Goal: Task Accomplishment & Management: Manage account settings

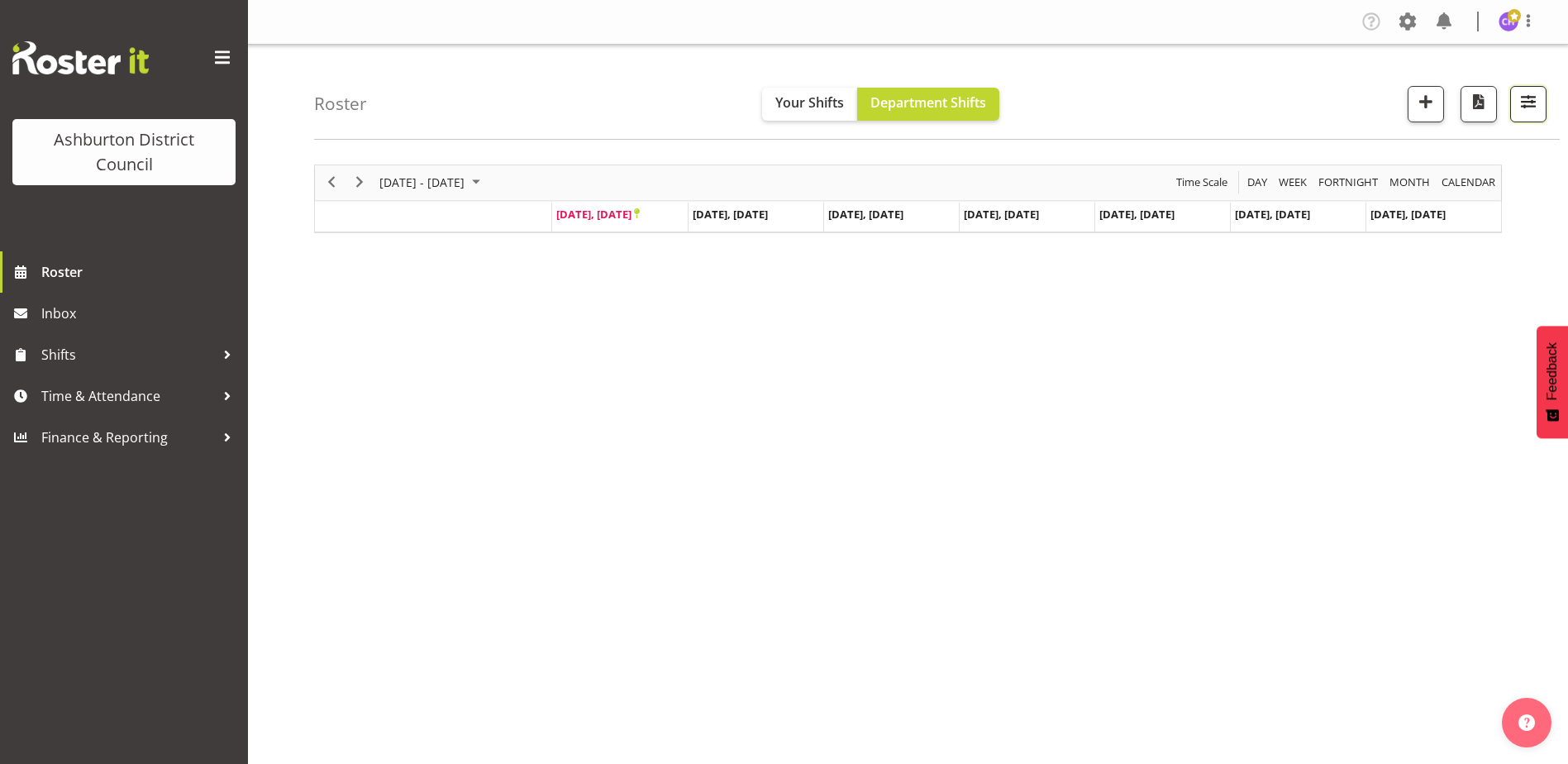
click at [1545, 99] on button "button" at bounding box center [1528, 104] width 36 height 36
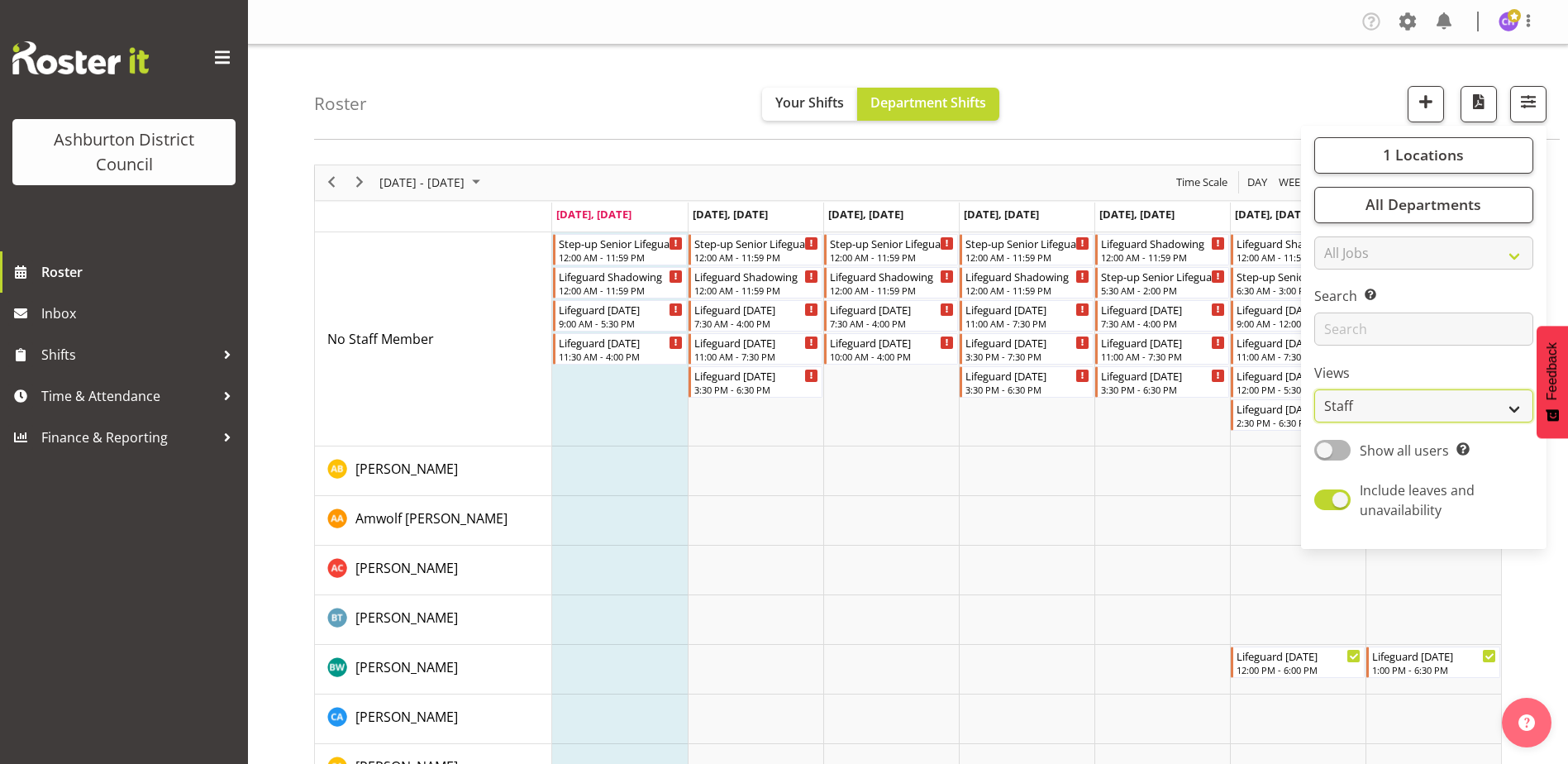
click at [1386, 401] on select "Staff Role Shift - Horizontal Shift - Vertical Staff - Location" at bounding box center [1424, 406] width 219 height 33
select select "shift"
click at [1315, 390] on select "Staff Role Shift - Horizontal Shift - Vertical Staff - Location" at bounding box center [1424, 406] width 219 height 33
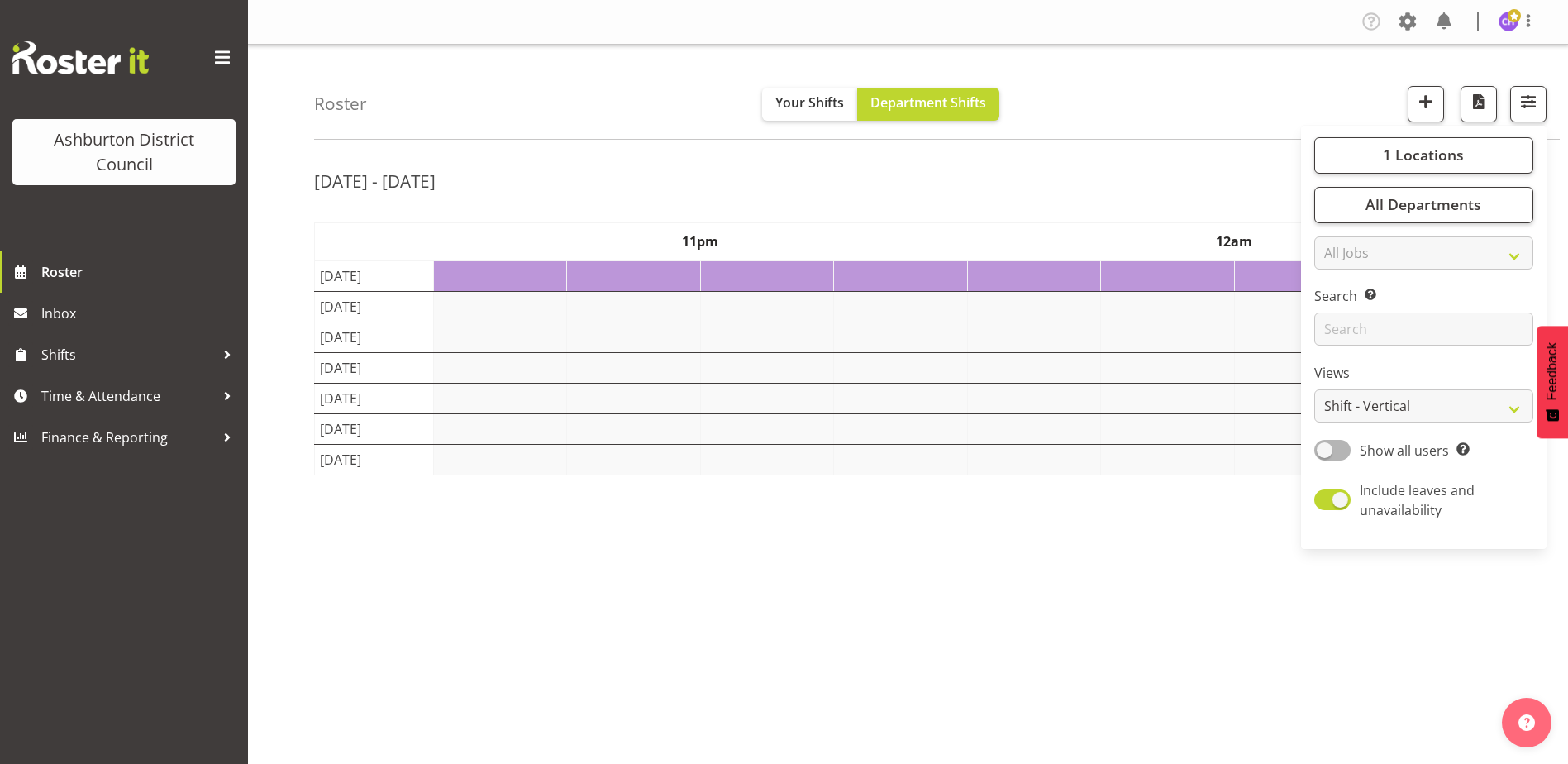
click at [1166, 86] on div "Roster Your Shifts Department Shifts 1 Locations [GEOGRAPHIC_DATA] [GEOGRAPHIC_…" at bounding box center [937, 92] width 1246 height 95
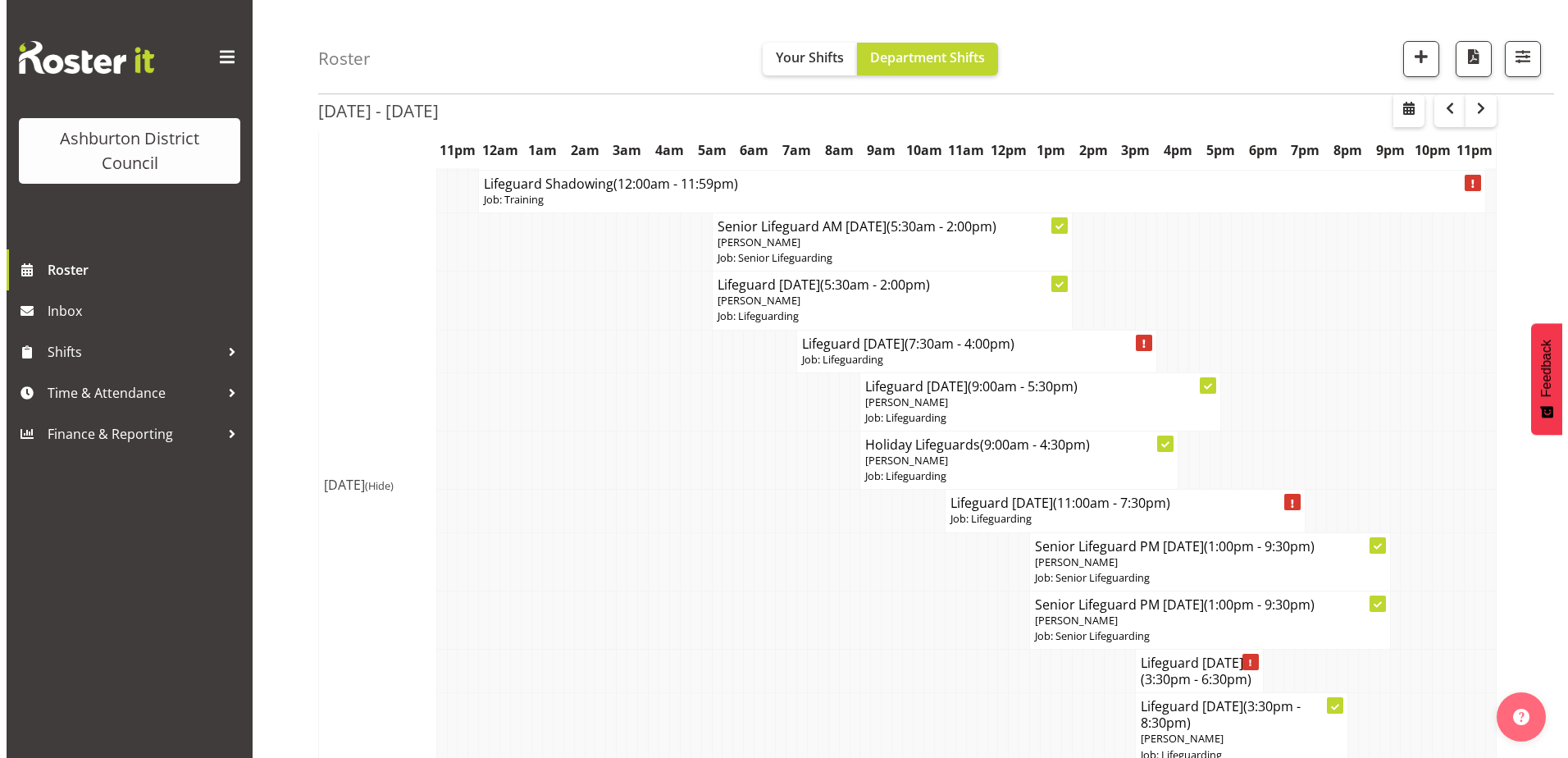
scroll to position [902, 0]
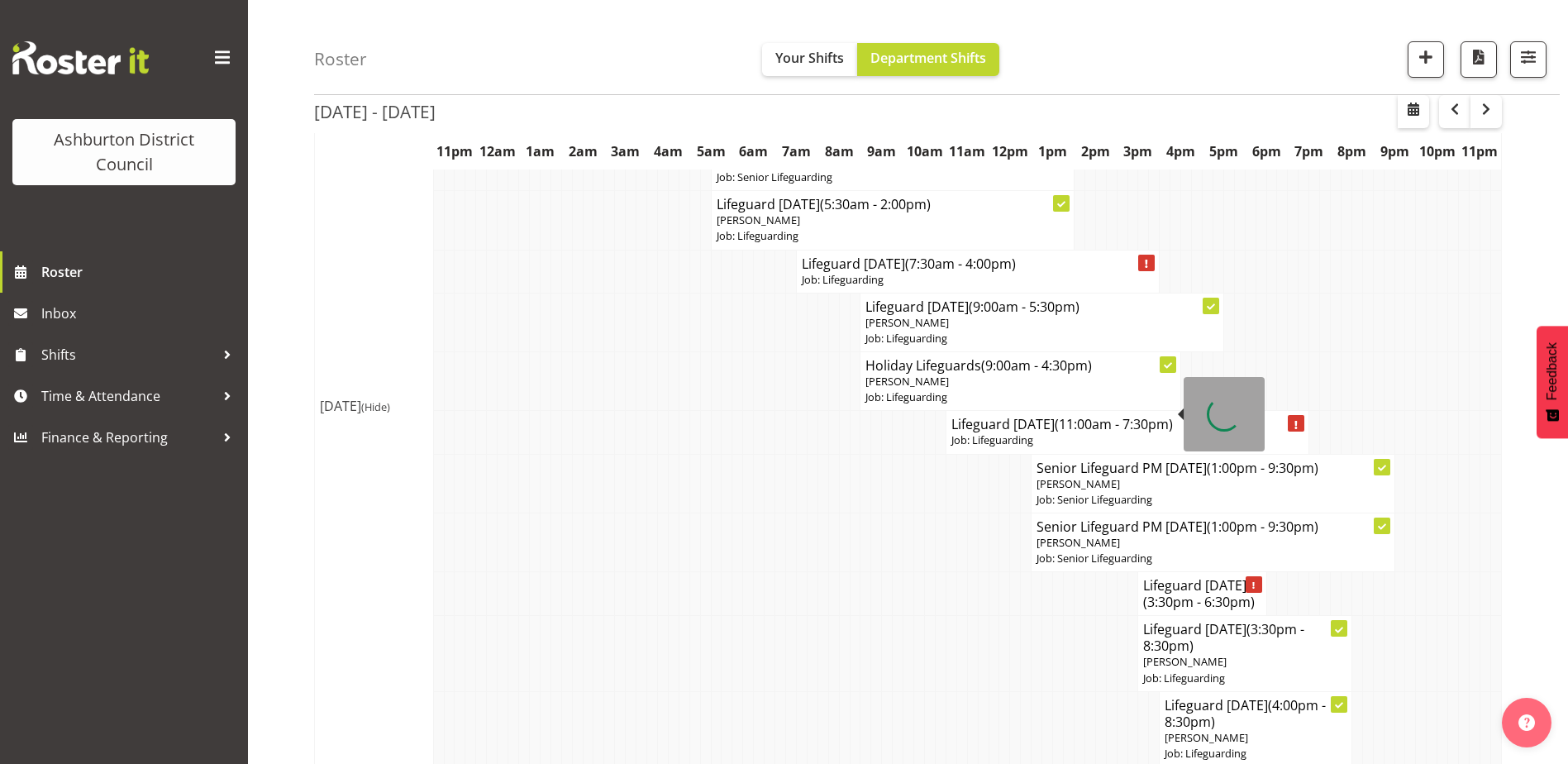
click at [934, 390] on p "[PERSON_NAME]" at bounding box center [1021, 382] width 310 height 16
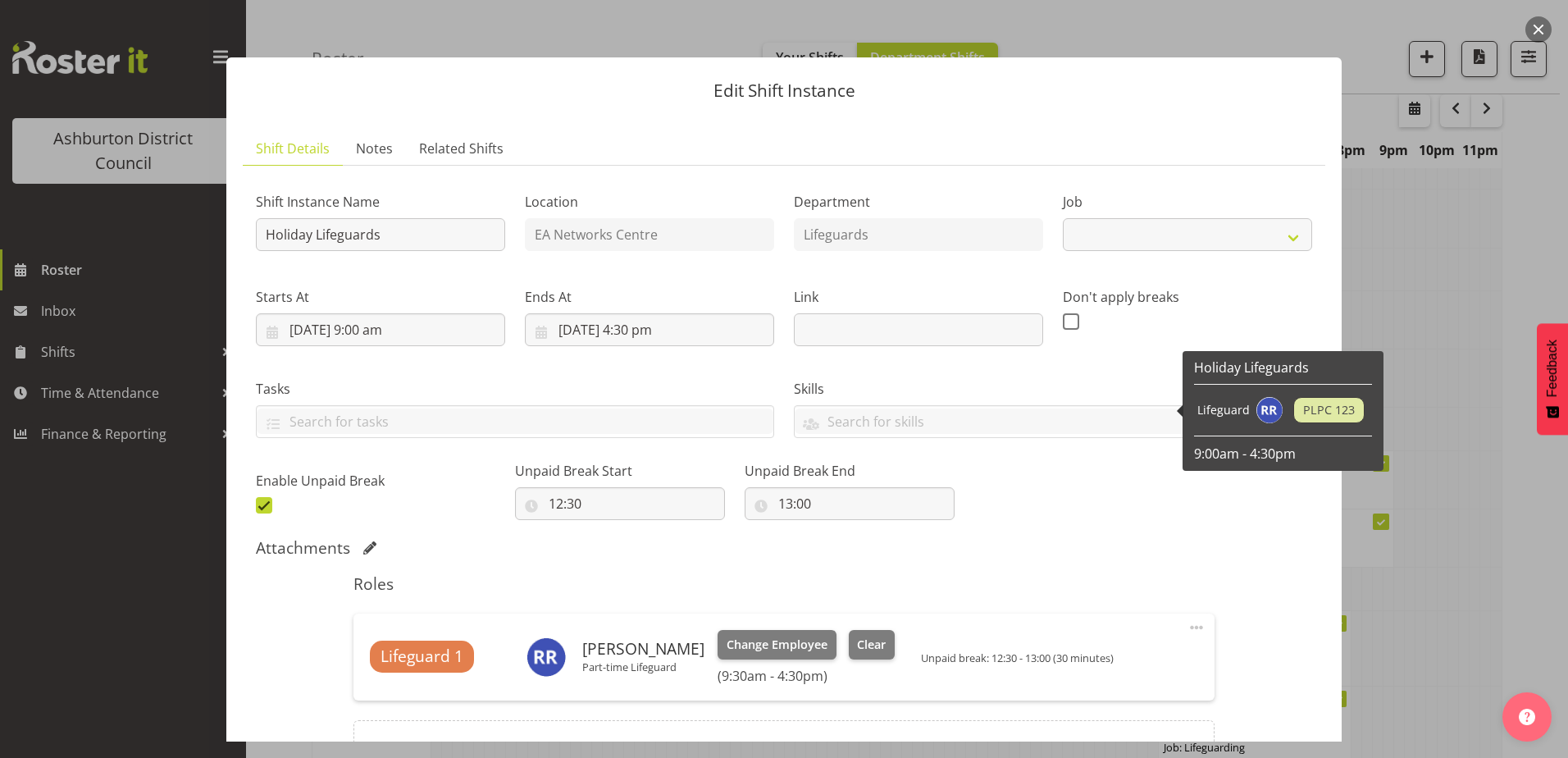
select select "38"
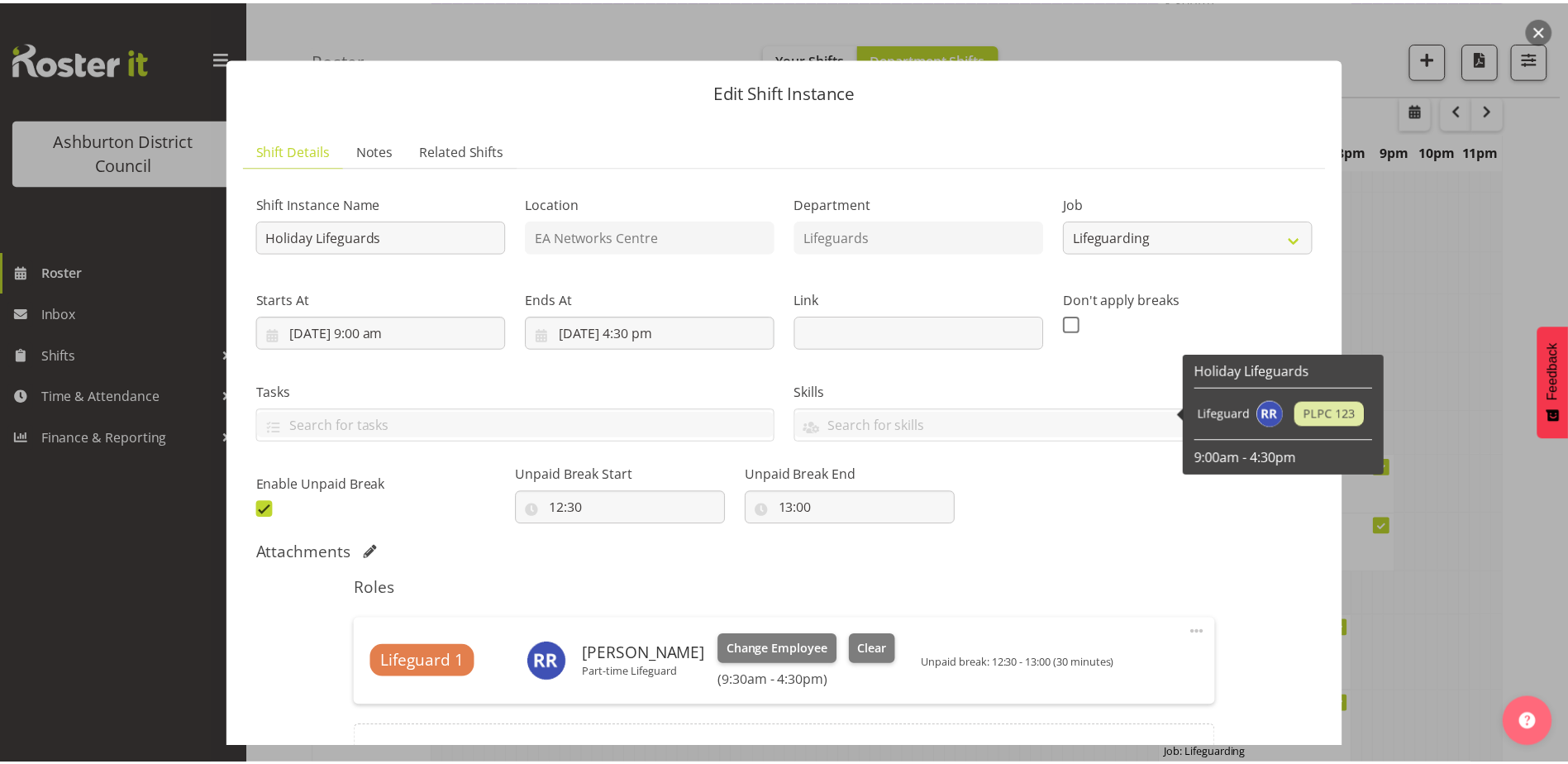
scroll to position [82, 0]
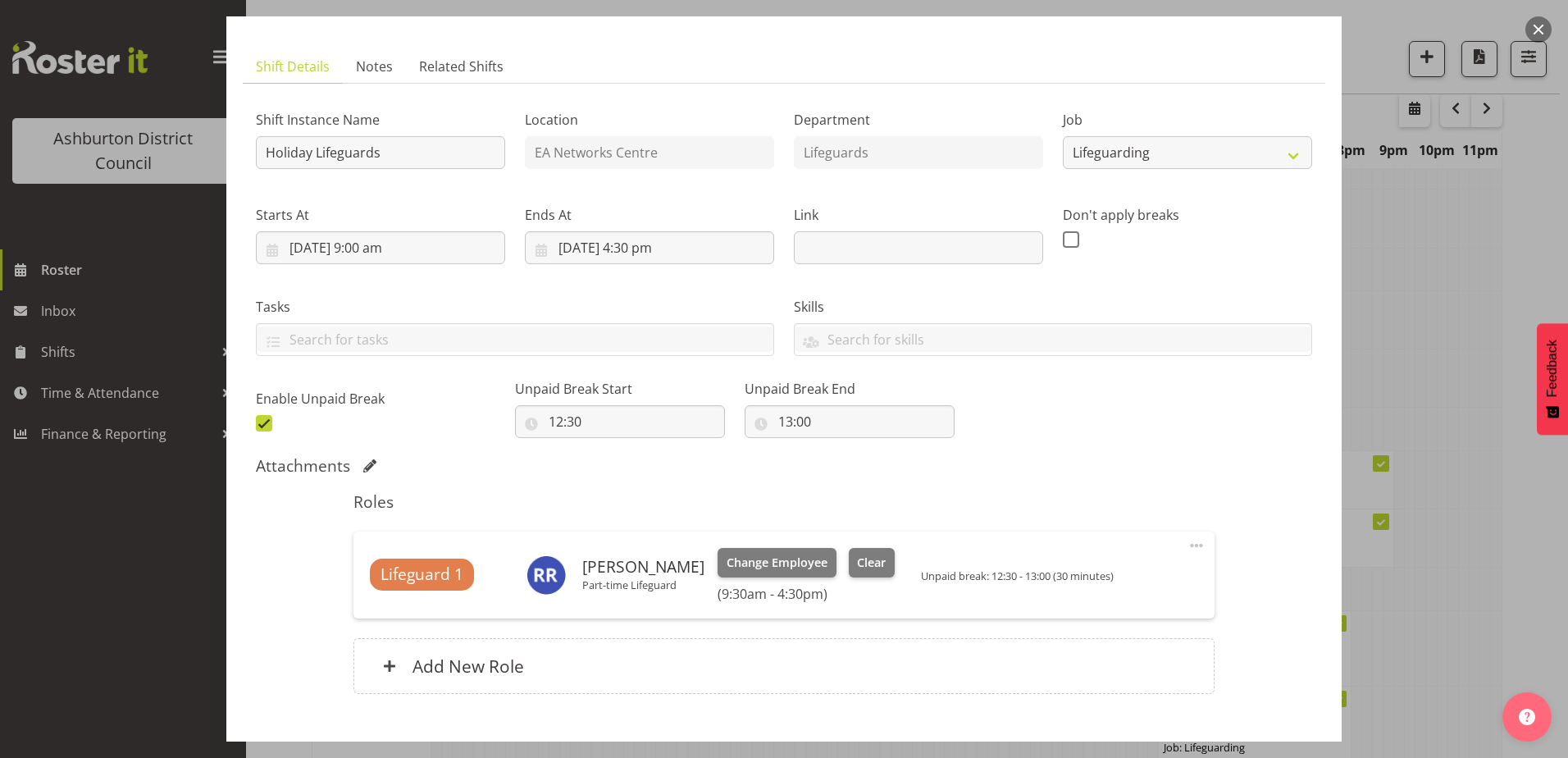
click at [1541, 18] on button "button" at bounding box center [1538, 29] width 26 height 26
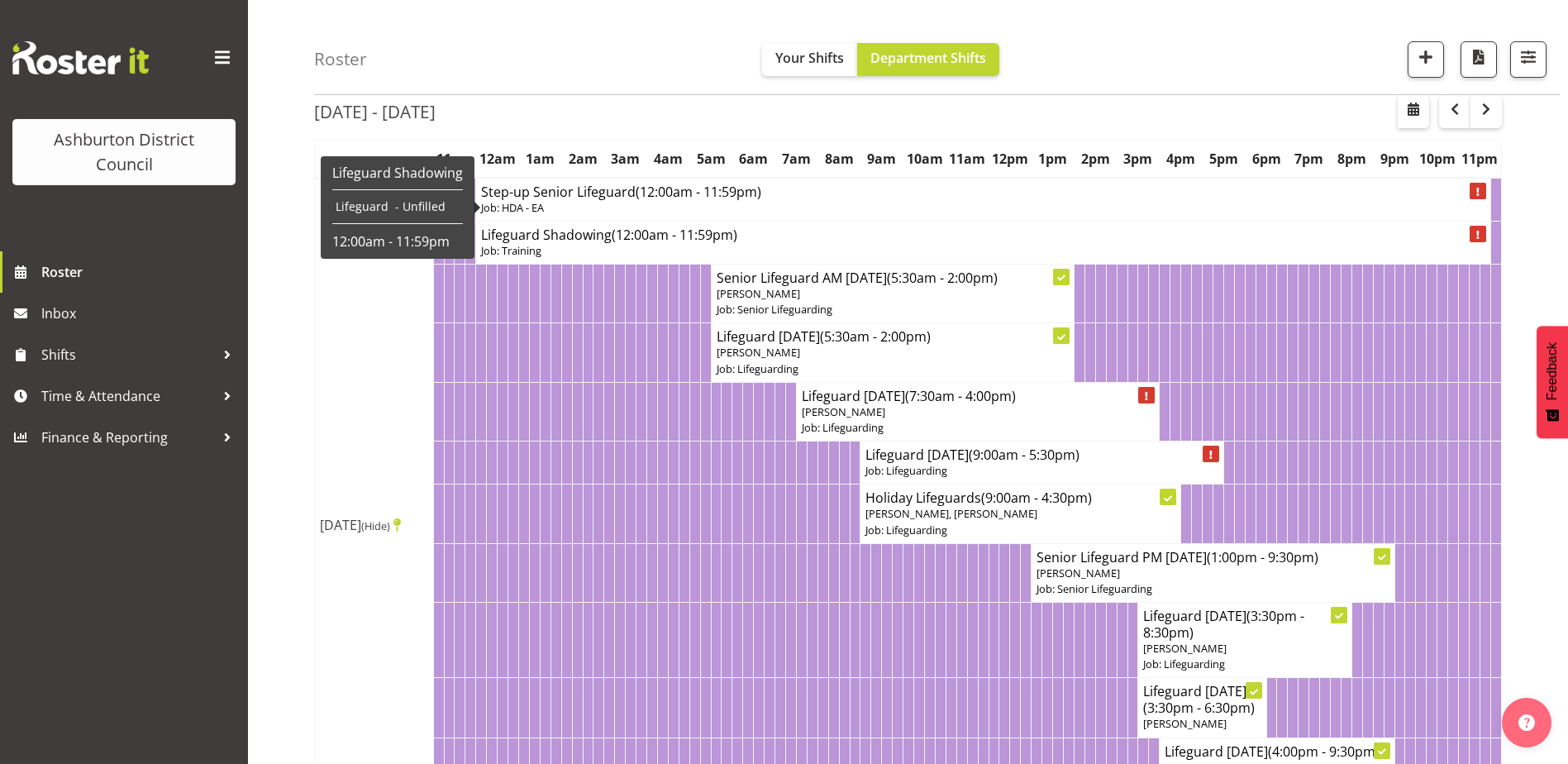
scroll to position [0, 0]
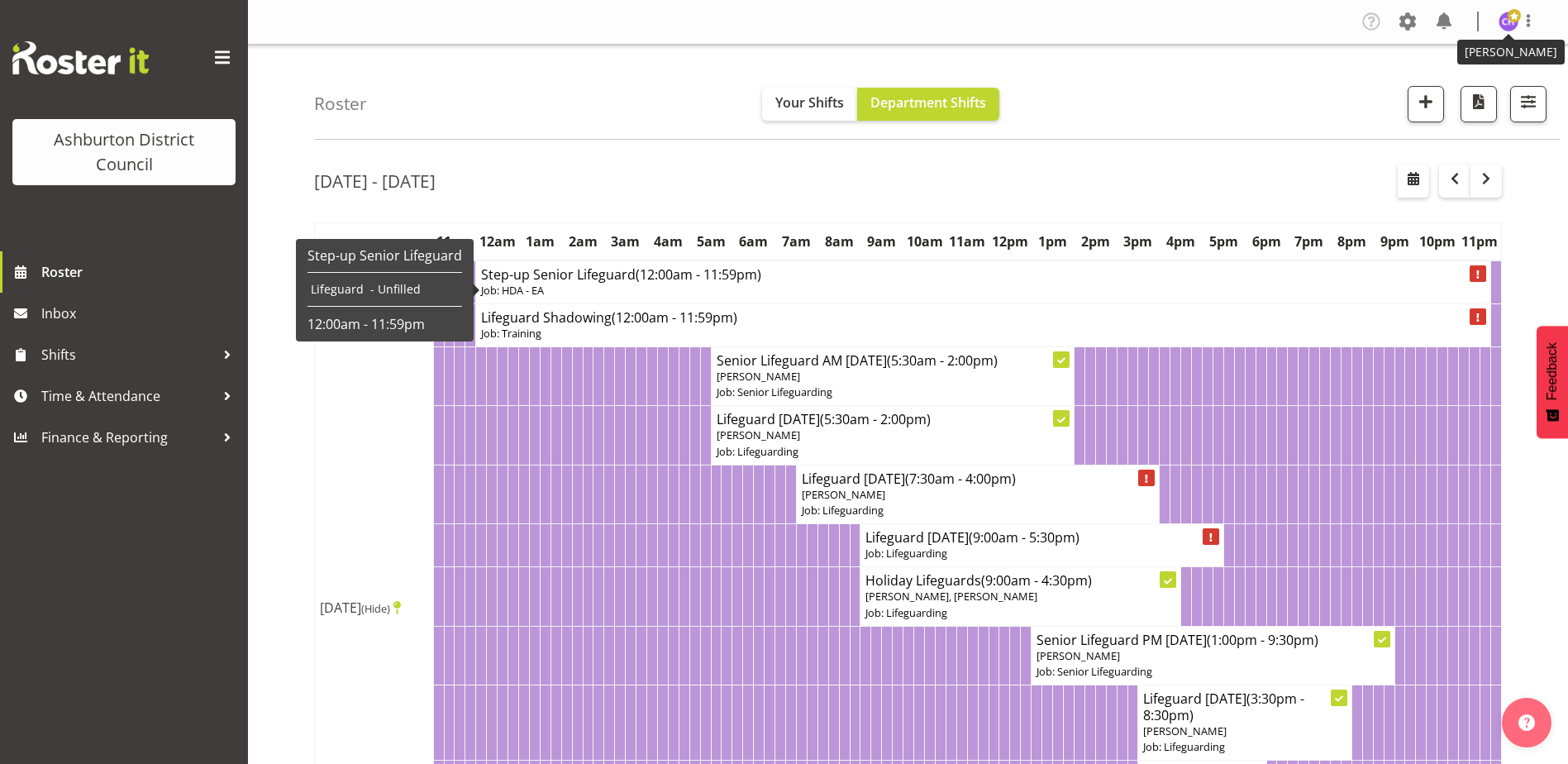
click at [1515, 19] on span at bounding box center [1515, 16] width 14 height 14
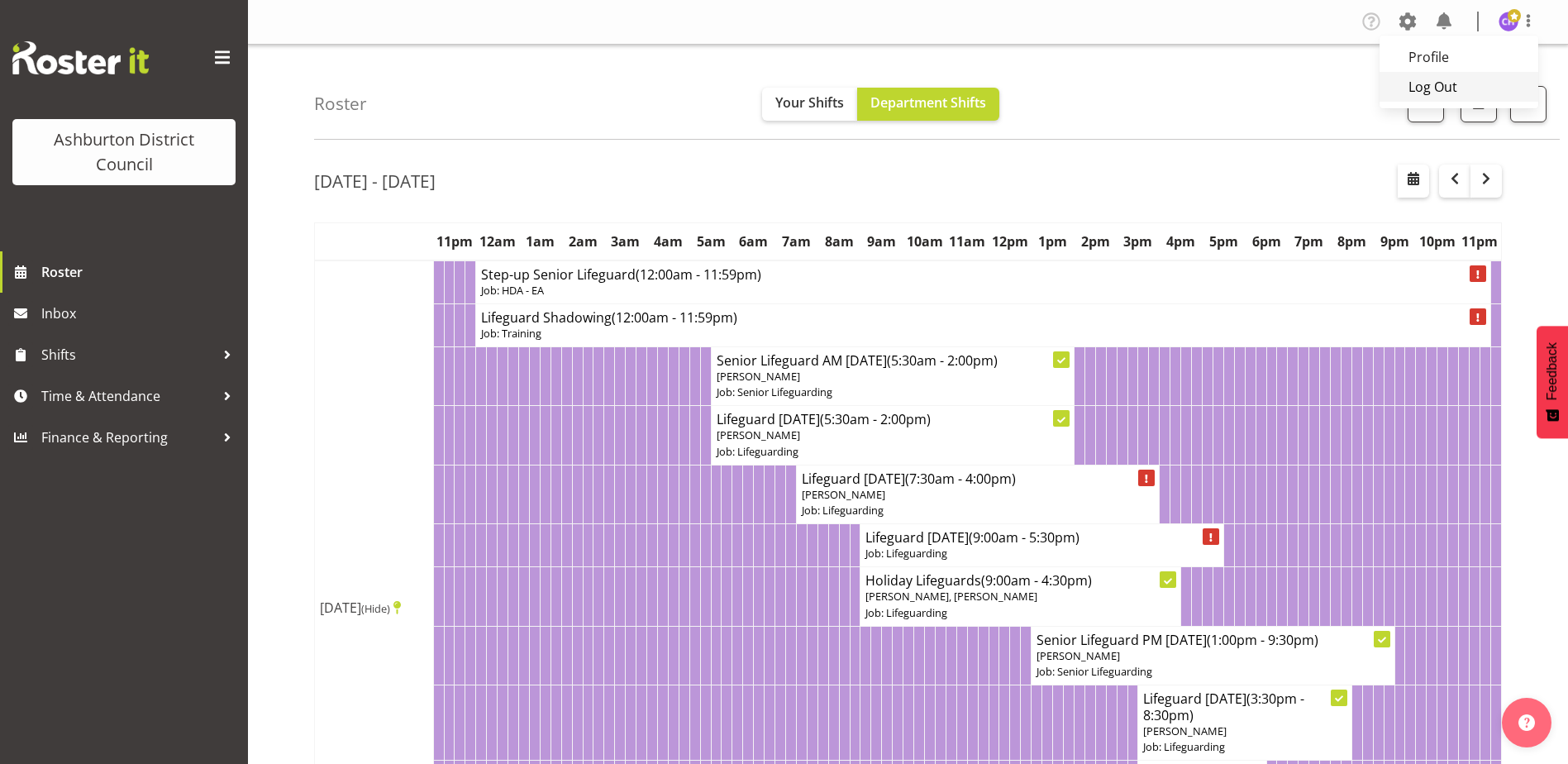
drag, startPoint x: 1473, startPoint y: 87, endPoint x: 1462, endPoint y: 89, distance: 11.2
click at [1471, 87] on link "Log Out" at bounding box center [1459, 86] width 159 height 29
